Goal: Information Seeking & Learning: Check status

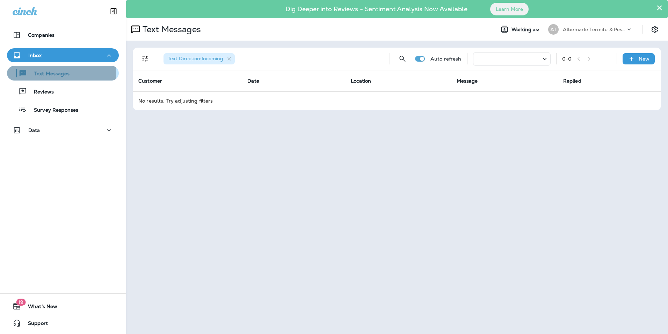
click at [53, 73] on p "Text Messages" at bounding box center [48, 74] width 42 height 7
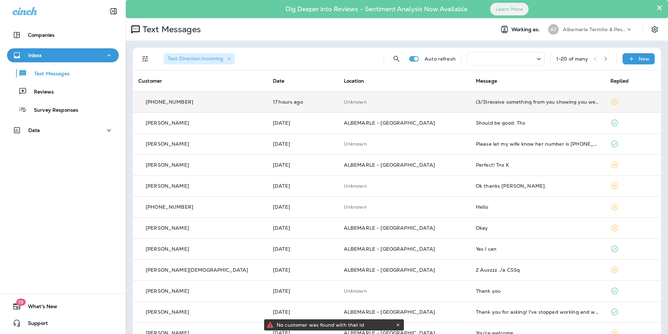
click at [515, 105] on td "(3/3)receive something from you showing you went out and checked both structure…" at bounding box center [538, 101] width 135 height 21
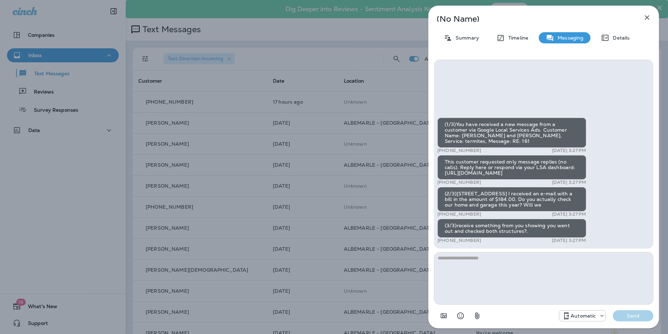
click at [648, 17] on icon "button" at bounding box center [647, 17] width 5 height 5
